Goal: Find specific page/section: Find specific page/section

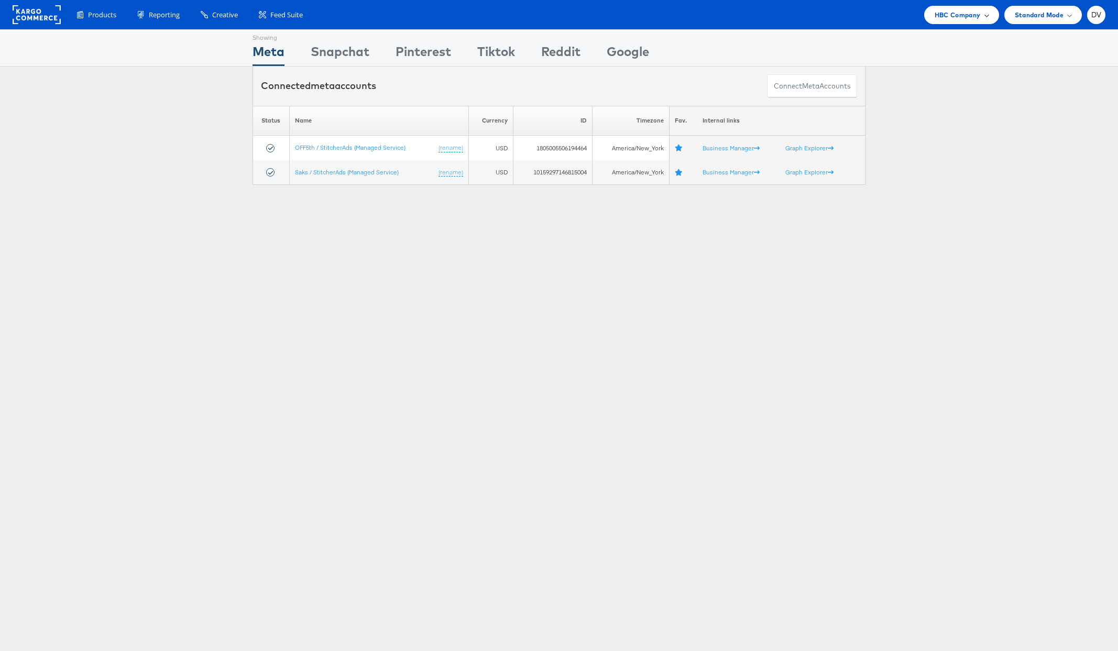
click at [947, 14] on span "HBC Company" at bounding box center [958, 14] width 46 height 11
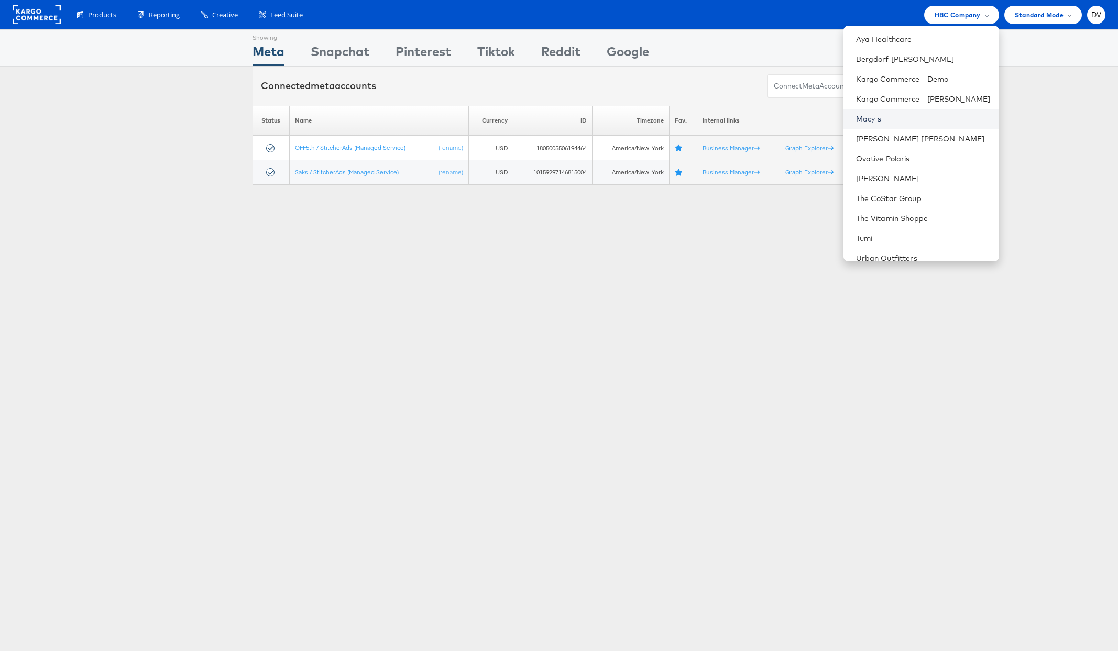
scroll to position [147, 0]
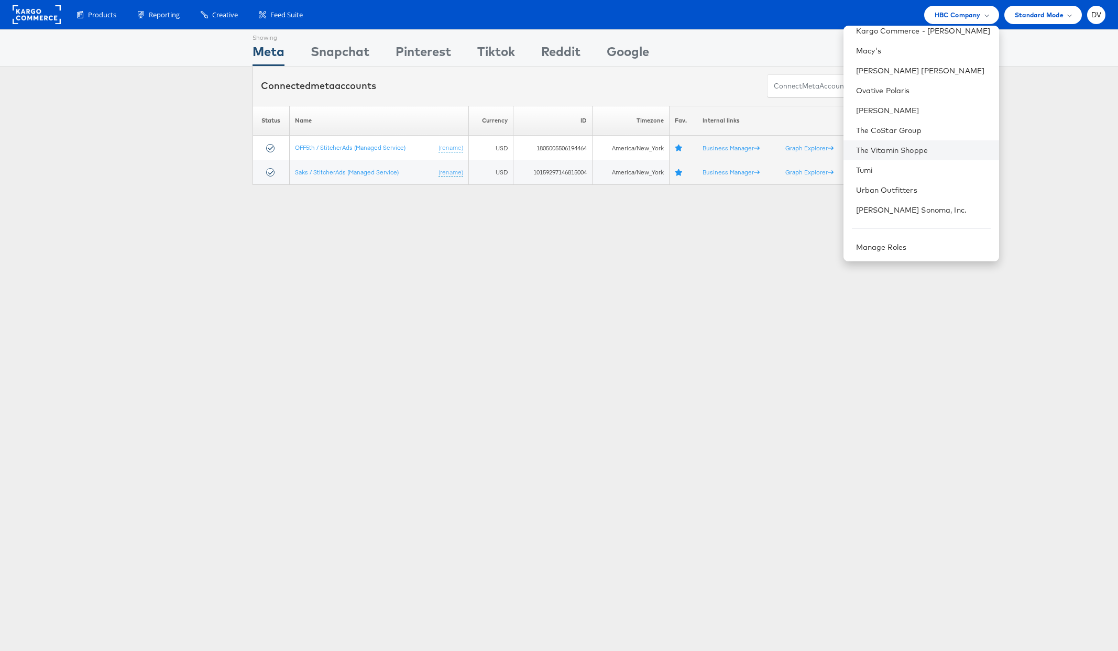
click at [887, 156] on li "The Vitamin Shoppe" at bounding box center [922, 150] width 156 height 20
click at [891, 150] on link "The Vitamin Shoppe" at bounding box center [923, 150] width 135 height 10
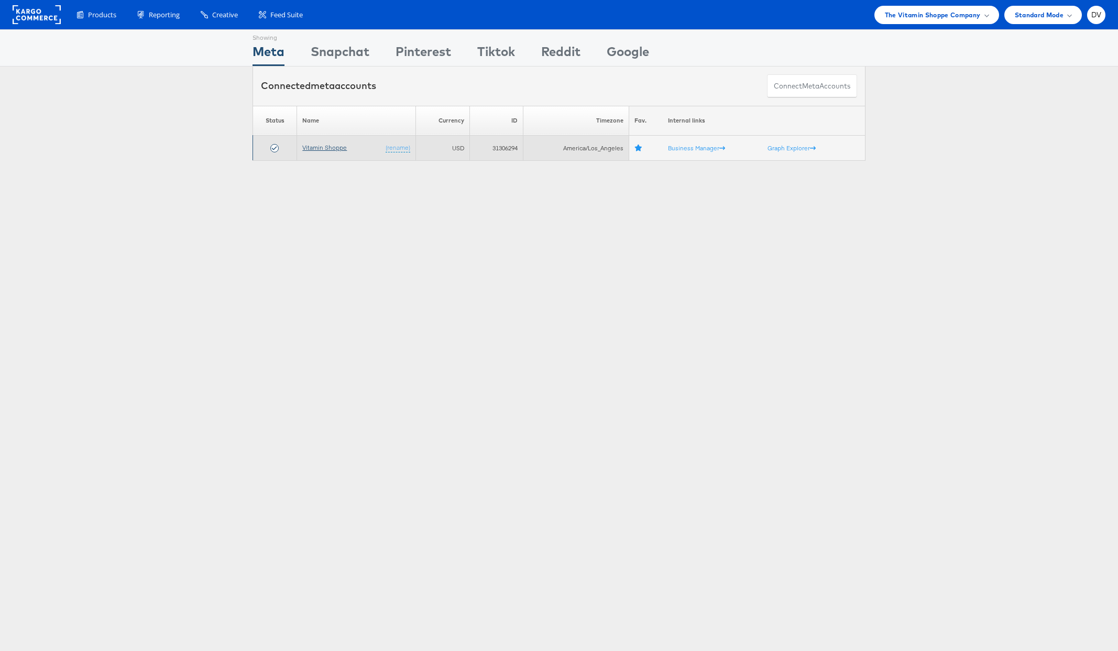
click at [323, 150] on link "Vitamin Shoppe" at bounding box center [324, 148] width 45 height 8
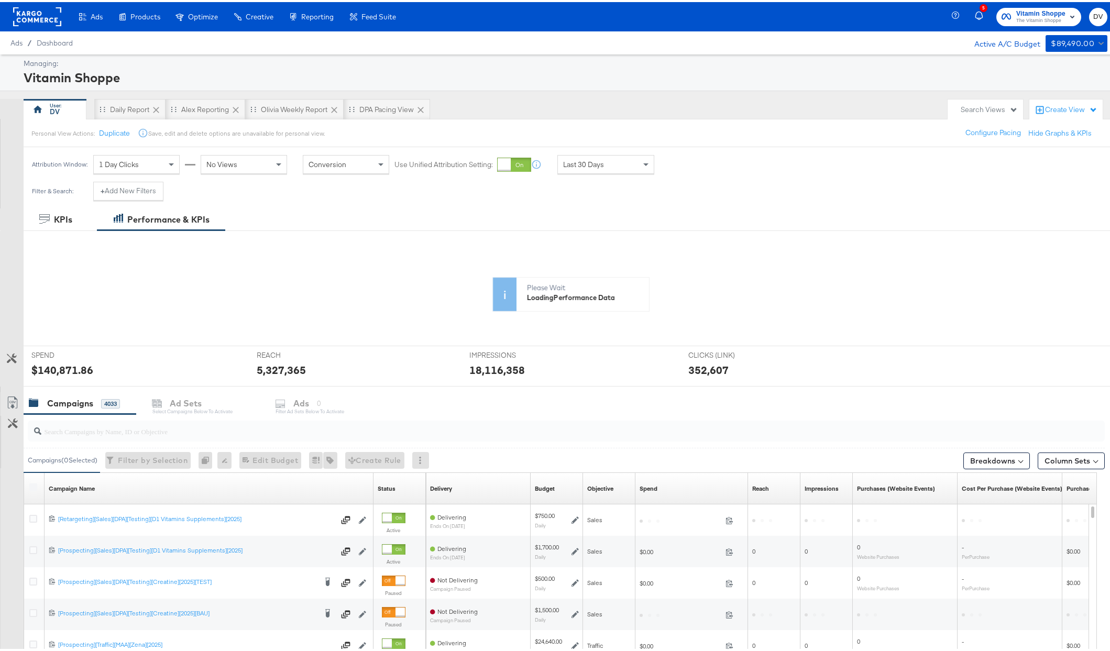
click at [247, 428] on input "search" at bounding box center [523, 425] width 964 height 20
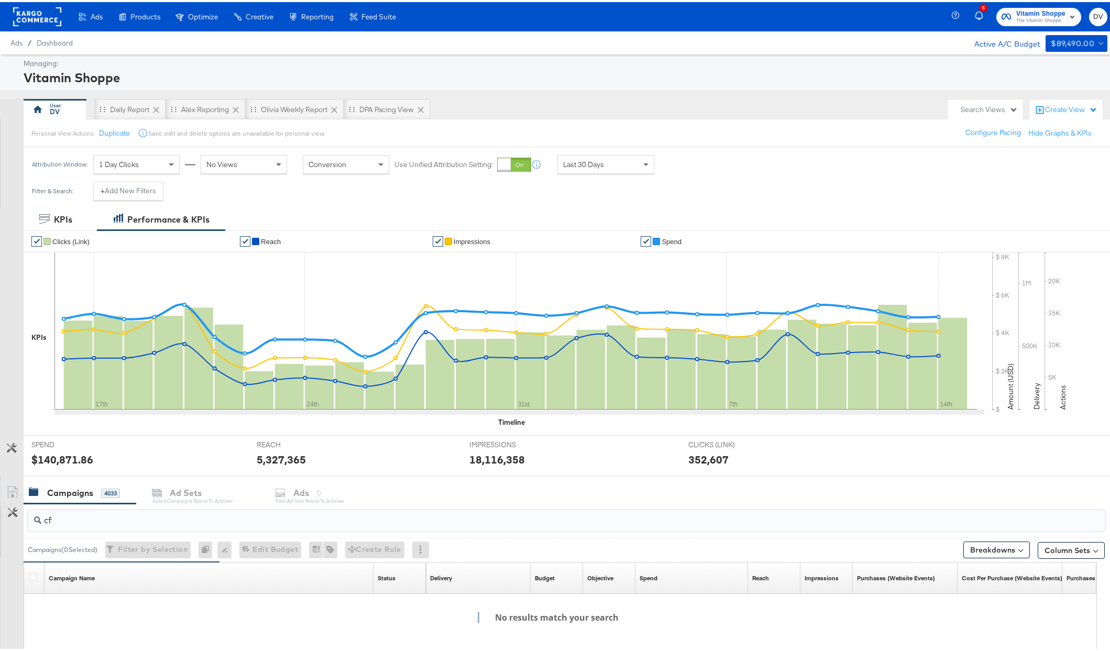
type input "c"
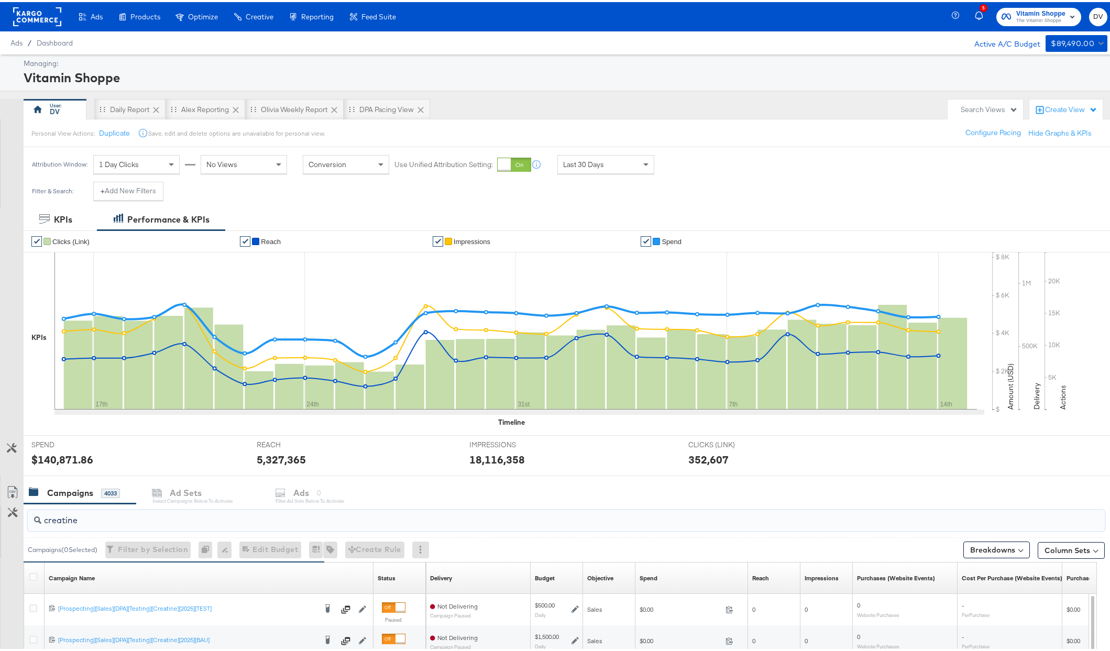
type input "creatine"
click at [626, 157] on div "Last 30 Days" at bounding box center [606, 163] width 96 height 18
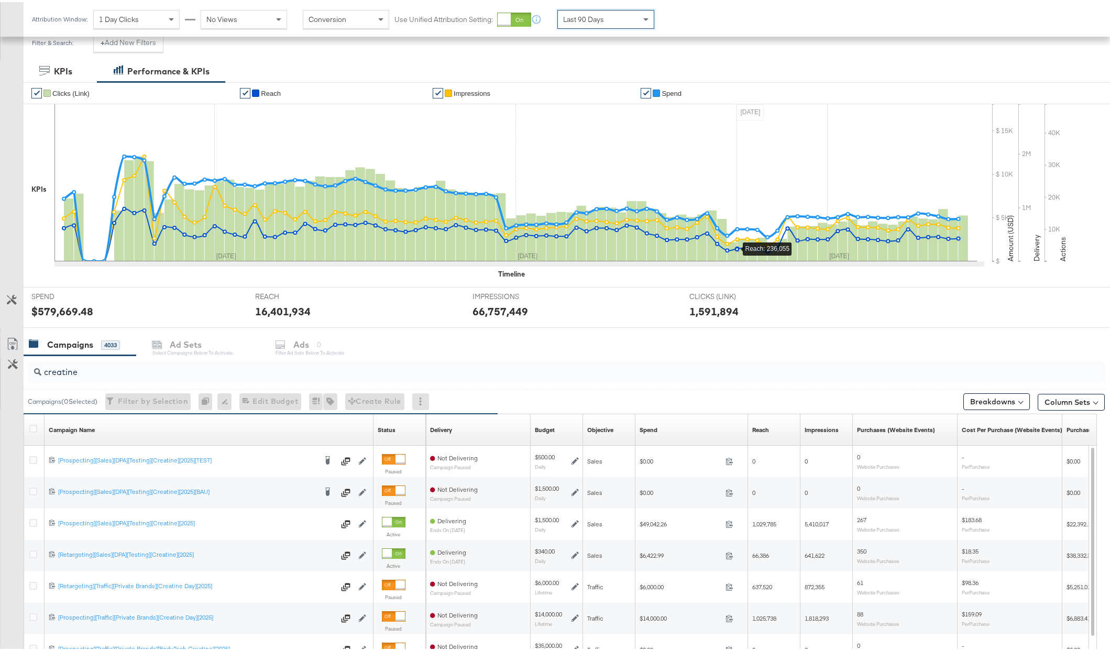
scroll to position [269, 0]
